Goal: Transaction & Acquisition: Purchase product/service

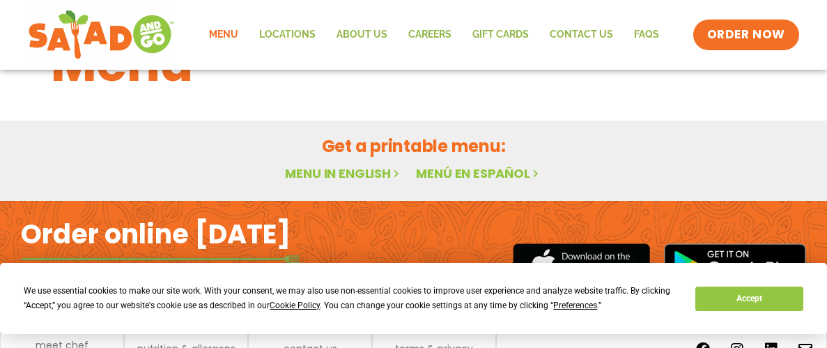
scroll to position [77, 0]
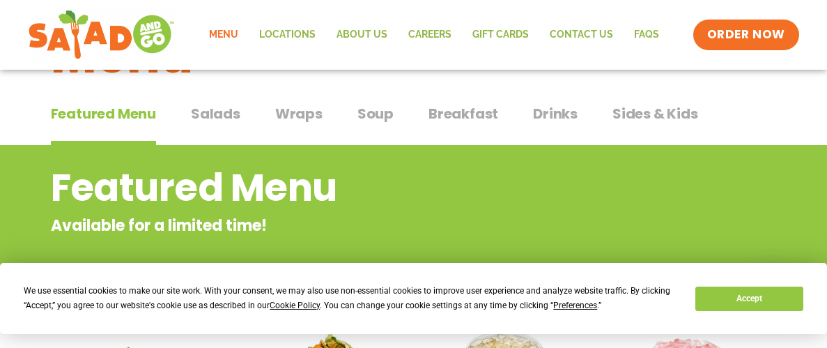
scroll to position [364, 0]
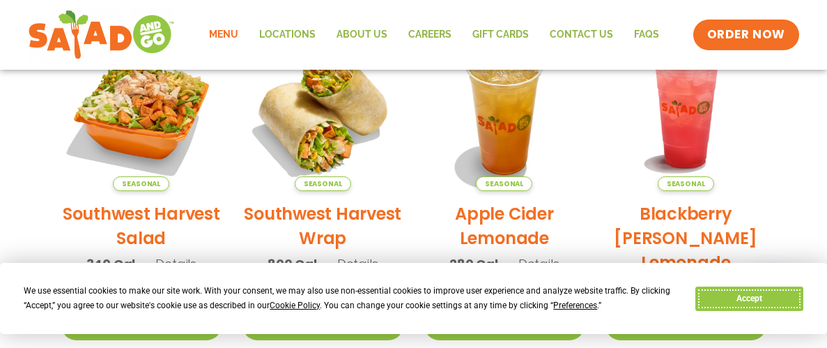
click at [757, 299] on button "Accept" at bounding box center [749, 299] width 107 height 24
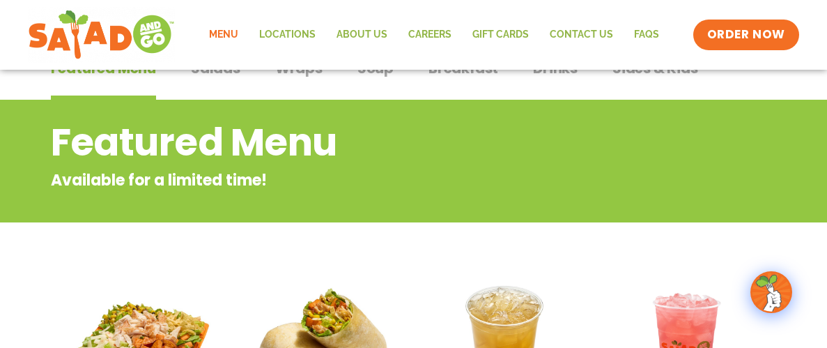
scroll to position [0, 0]
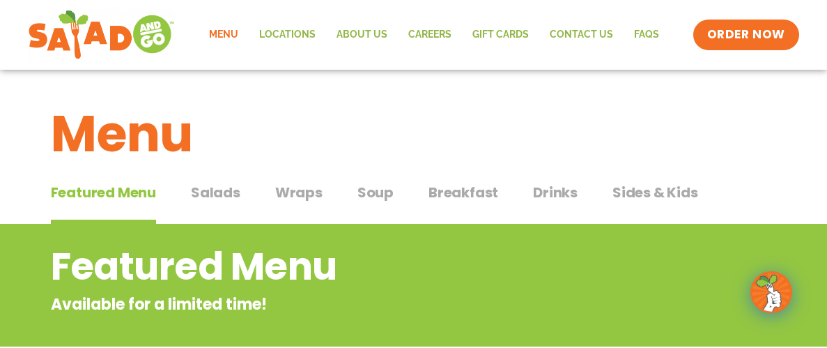
click at [224, 33] on link "Menu" at bounding box center [224, 35] width 50 height 32
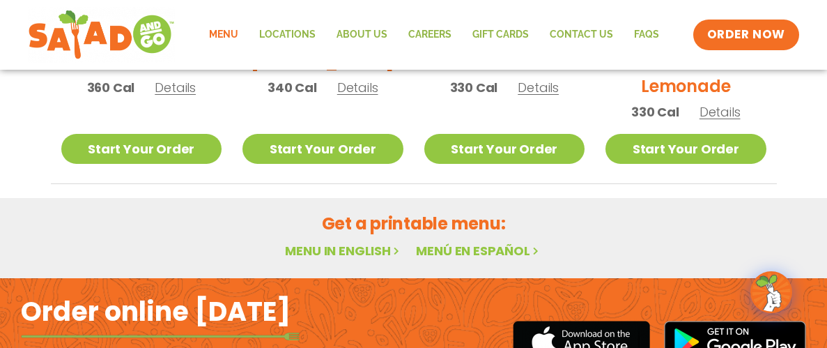
scroll to position [896, 0]
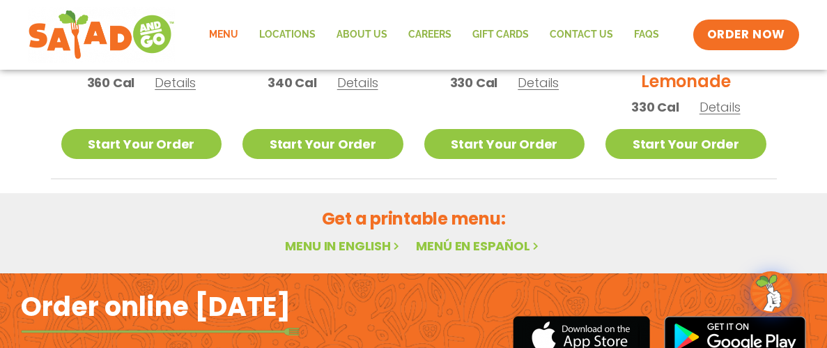
click at [316, 245] on link "Menu in English" at bounding box center [343, 245] width 117 height 17
click at [380, 246] on link "Menu in English" at bounding box center [343, 245] width 117 height 17
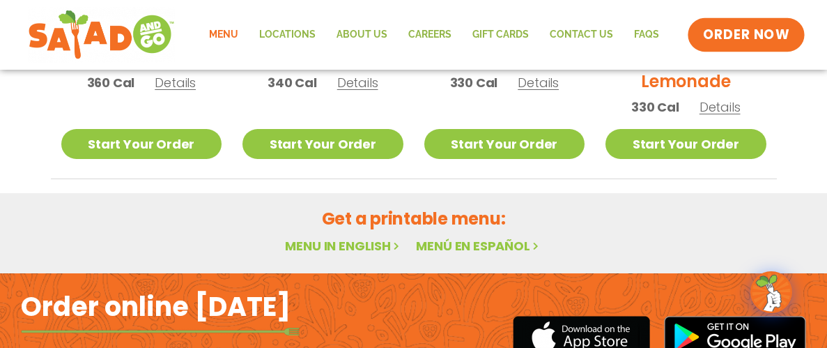
click at [735, 29] on span "ORDER NOW" at bounding box center [746, 35] width 86 height 18
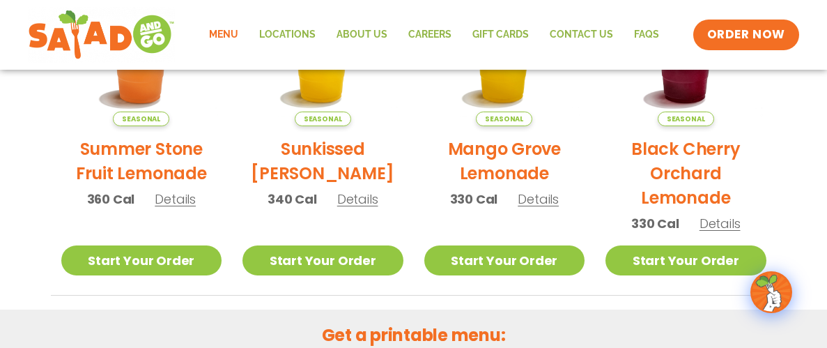
scroll to position [777, 0]
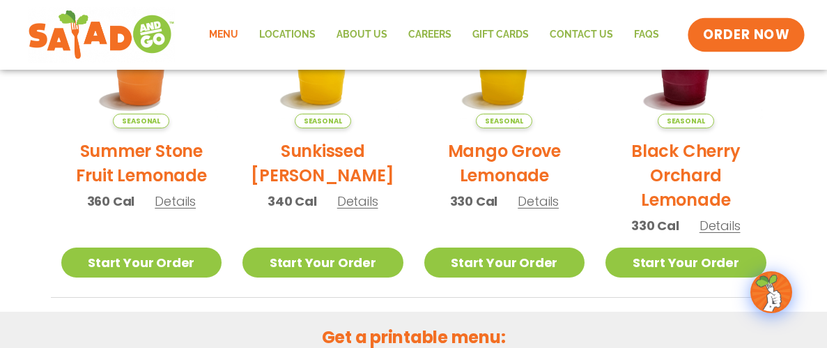
click at [726, 34] on span "ORDER NOW" at bounding box center [746, 35] width 86 height 18
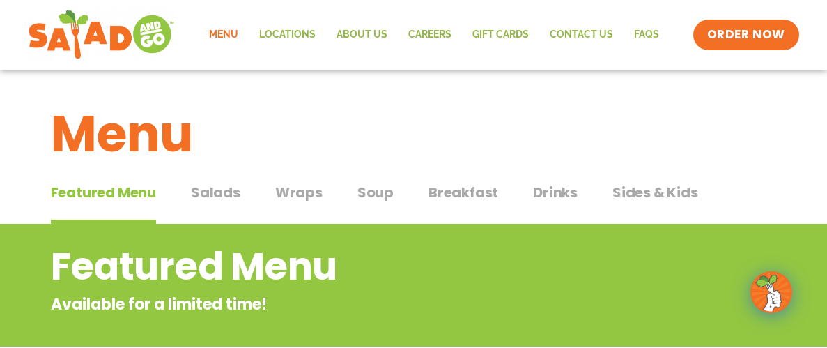
click at [222, 190] on span "Salads" at bounding box center [215, 192] width 49 height 21
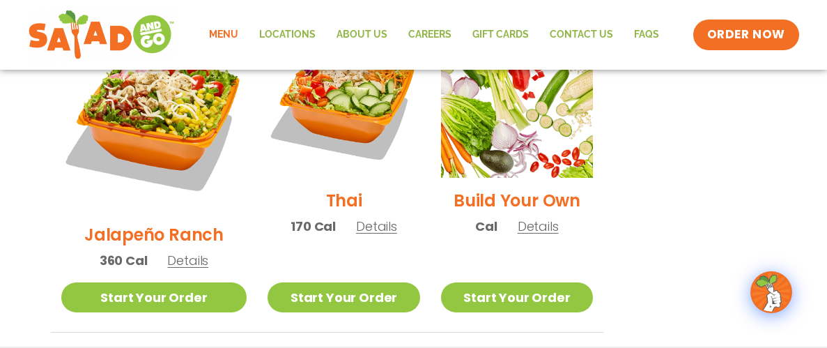
scroll to position [1117, 0]
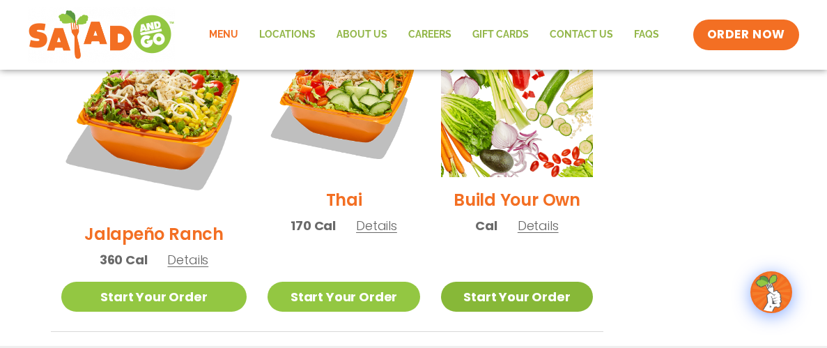
click at [510, 282] on link "Start Your Order" at bounding box center [517, 297] width 152 height 30
